Goal: Information Seeking & Learning: Find specific fact

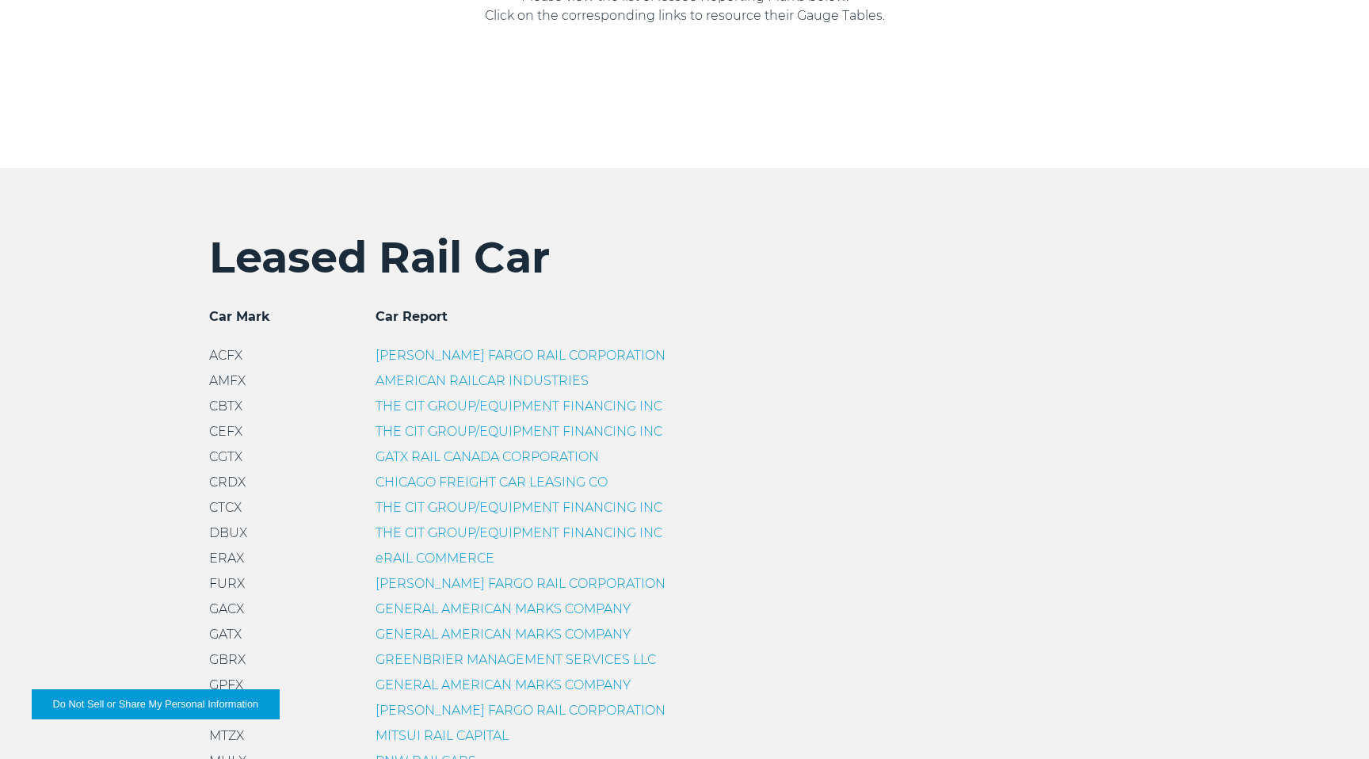
scroll to position [345, 0]
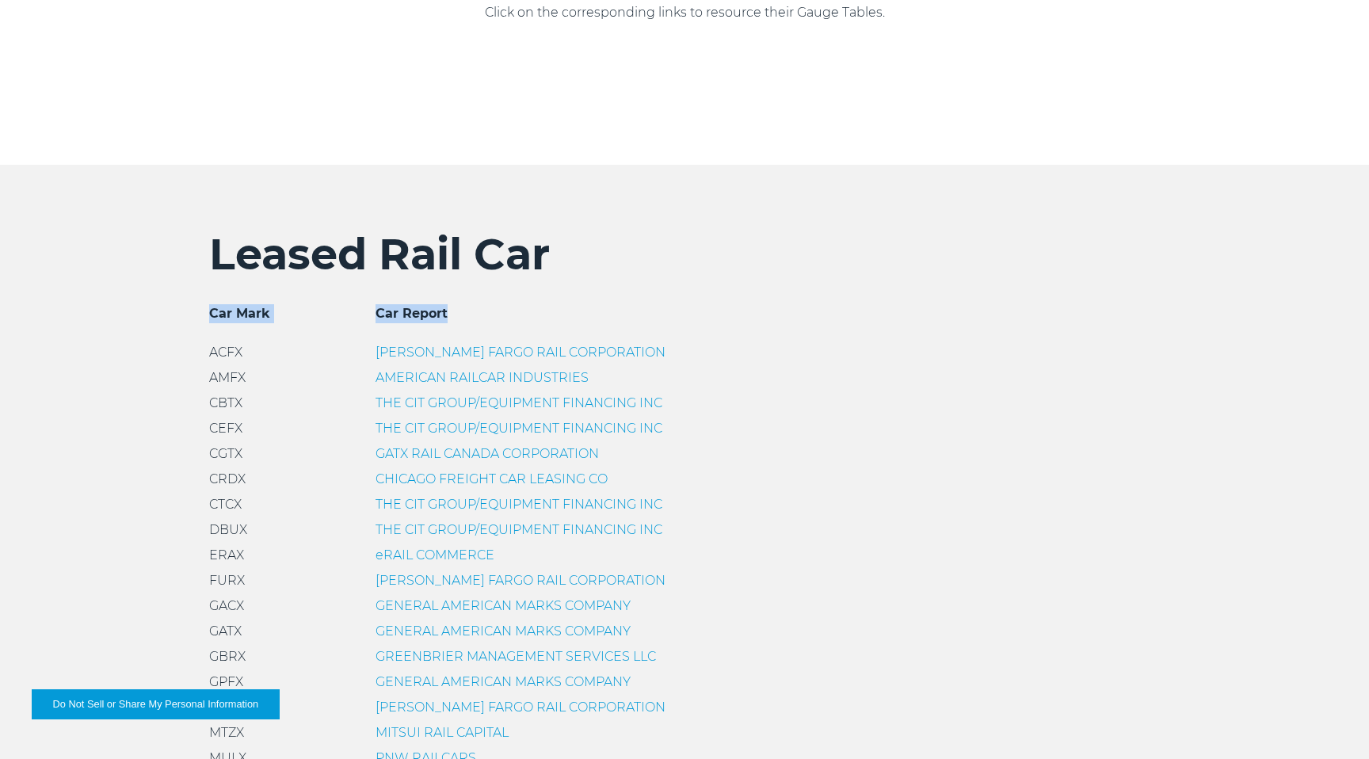
drag, startPoint x: 341, startPoint y: 314, endPoint x: 469, endPoint y: 315, distance: 127.5
copy div "Car Mark Car Report"
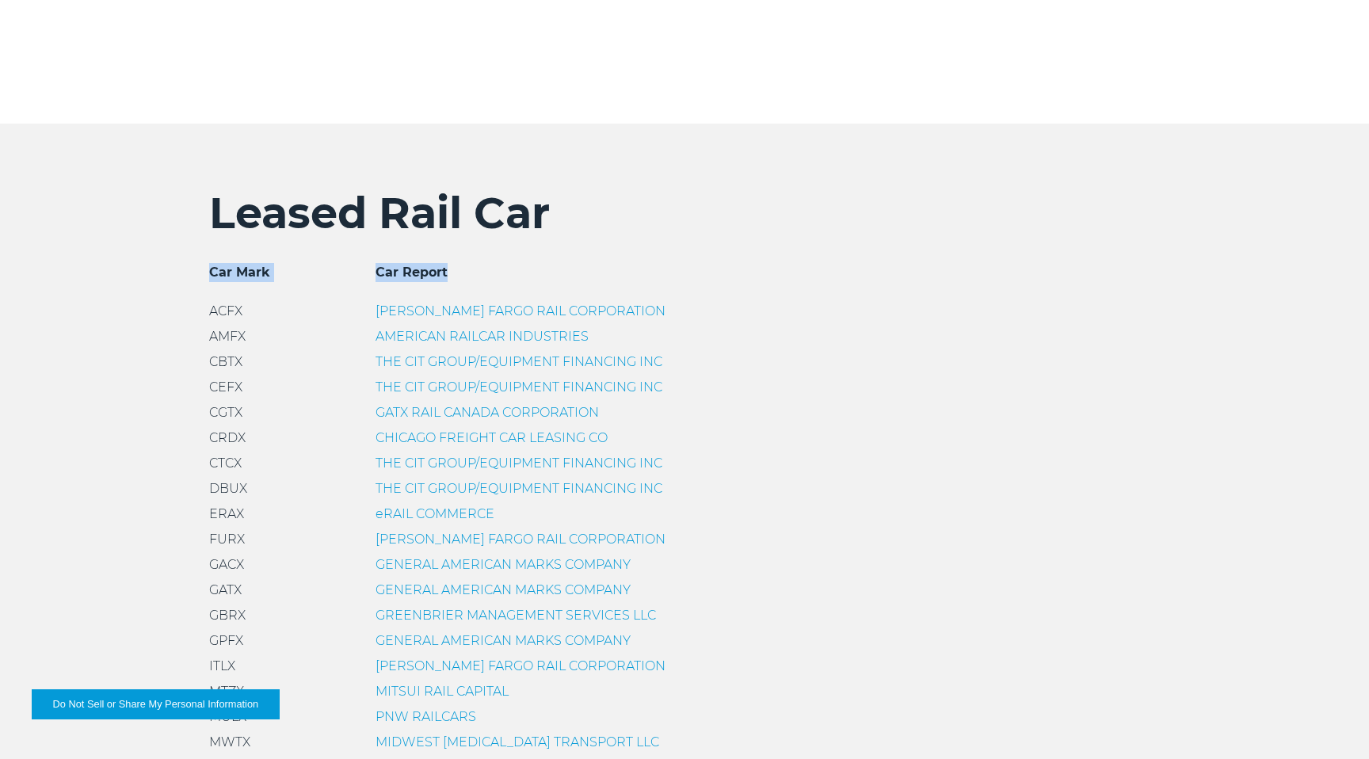
scroll to position [568, 0]
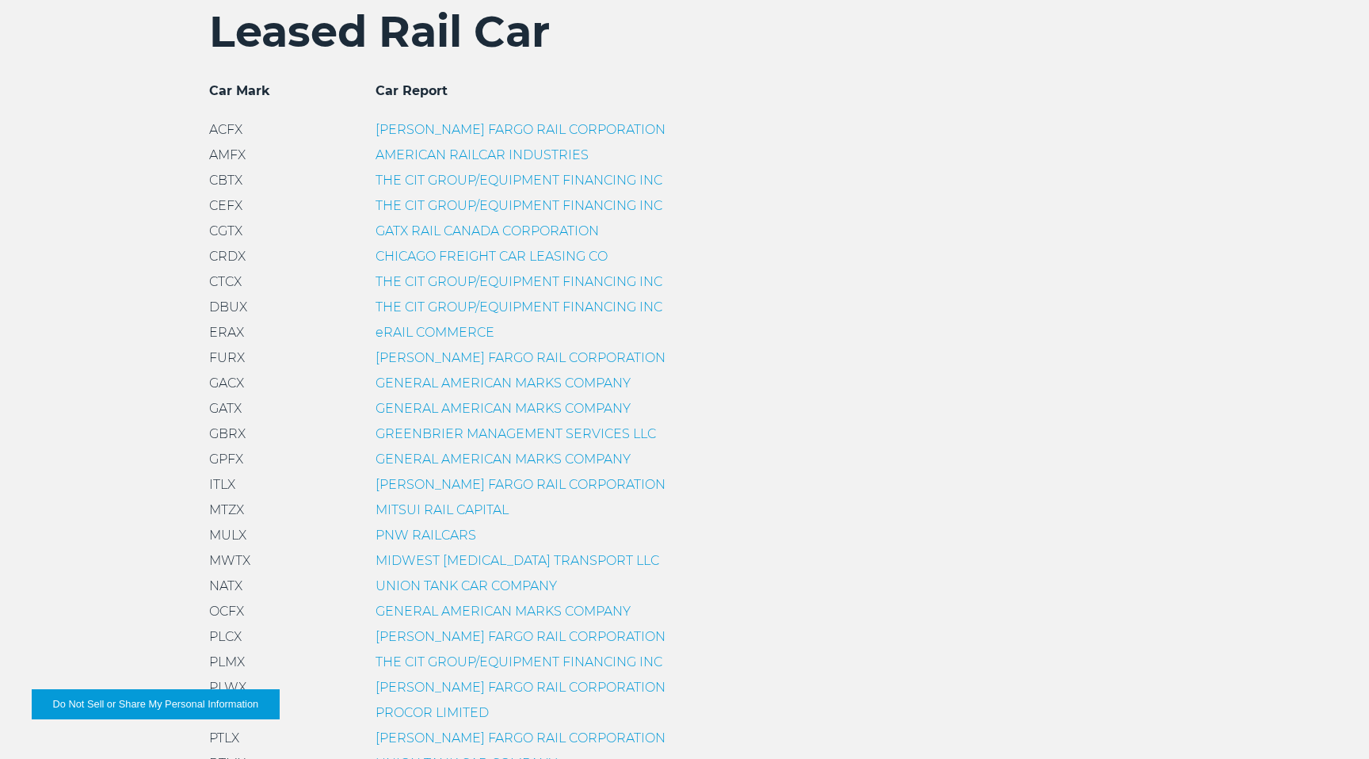
drag, startPoint x: 205, startPoint y: 172, endPoint x: 204, endPoint y: 164, distance: 8.1
click at [205, 172] on div "Leased Rail Car Car Mark Car Report ACFX [PERSON_NAME] FARGO RAIL CORPORATION A…" at bounding box center [684, 580] width 974 height 1148
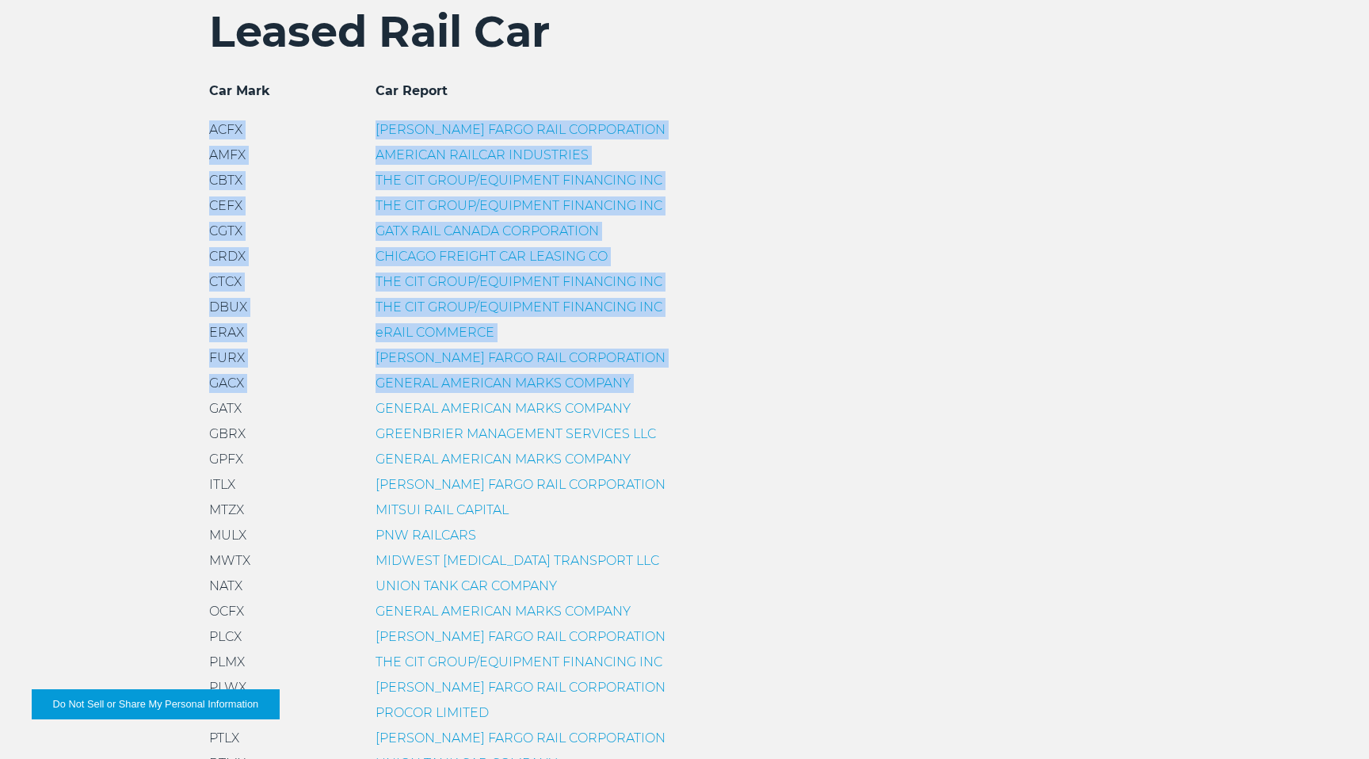
drag, startPoint x: 203, startPoint y: 121, endPoint x: 271, endPoint y: 397, distance: 283.9
click at [271, 397] on div "Leased Rail Car Car Mark Car Report ACFX [PERSON_NAME] FARGO RAIL CORPORATION A…" at bounding box center [684, 580] width 974 height 1148
copy div "ACFX [PERSON_NAME] FARGO RAIL CORPORATION AMFX AMERICAN RAILCAR INDUSTRIES CBTX…"
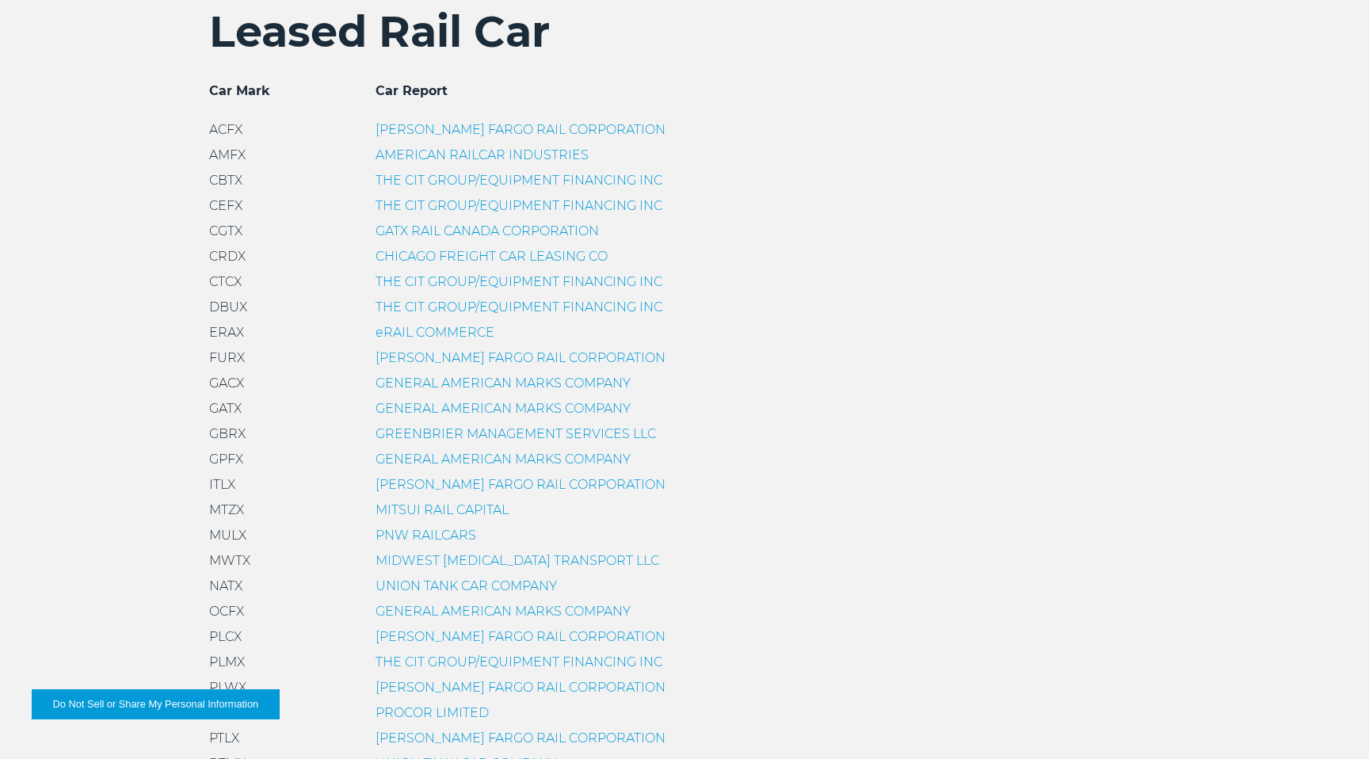
click at [741, 401] on div "GATX GENERAL AMERICAN MARKS COMPANY" at bounding box center [684, 408] width 950 height 19
click at [754, 426] on div "GBRX GREENBRIER MANAGEMENT SERVICES LLC" at bounding box center [684, 434] width 950 height 19
click at [472, 485] on link "[PERSON_NAME] FARGO RAIL CORPORATION" at bounding box center [520, 484] width 290 height 15
